Goal: Transaction & Acquisition: Purchase product/service

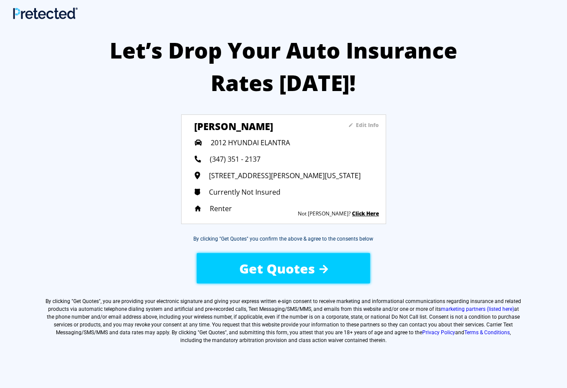
click at [354, 210] on div "Renter" at bounding box center [287, 209] width 185 height 10
click at [275, 270] on span "Get Quotes" at bounding box center [277, 269] width 76 height 18
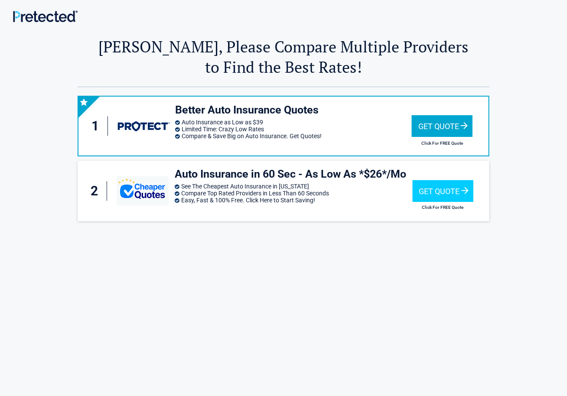
click at [434, 126] on div "Get Quote" at bounding box center [442, 126] width 61 height 22
